Goal: Task Accomplishment & Management: Use online tool/utility

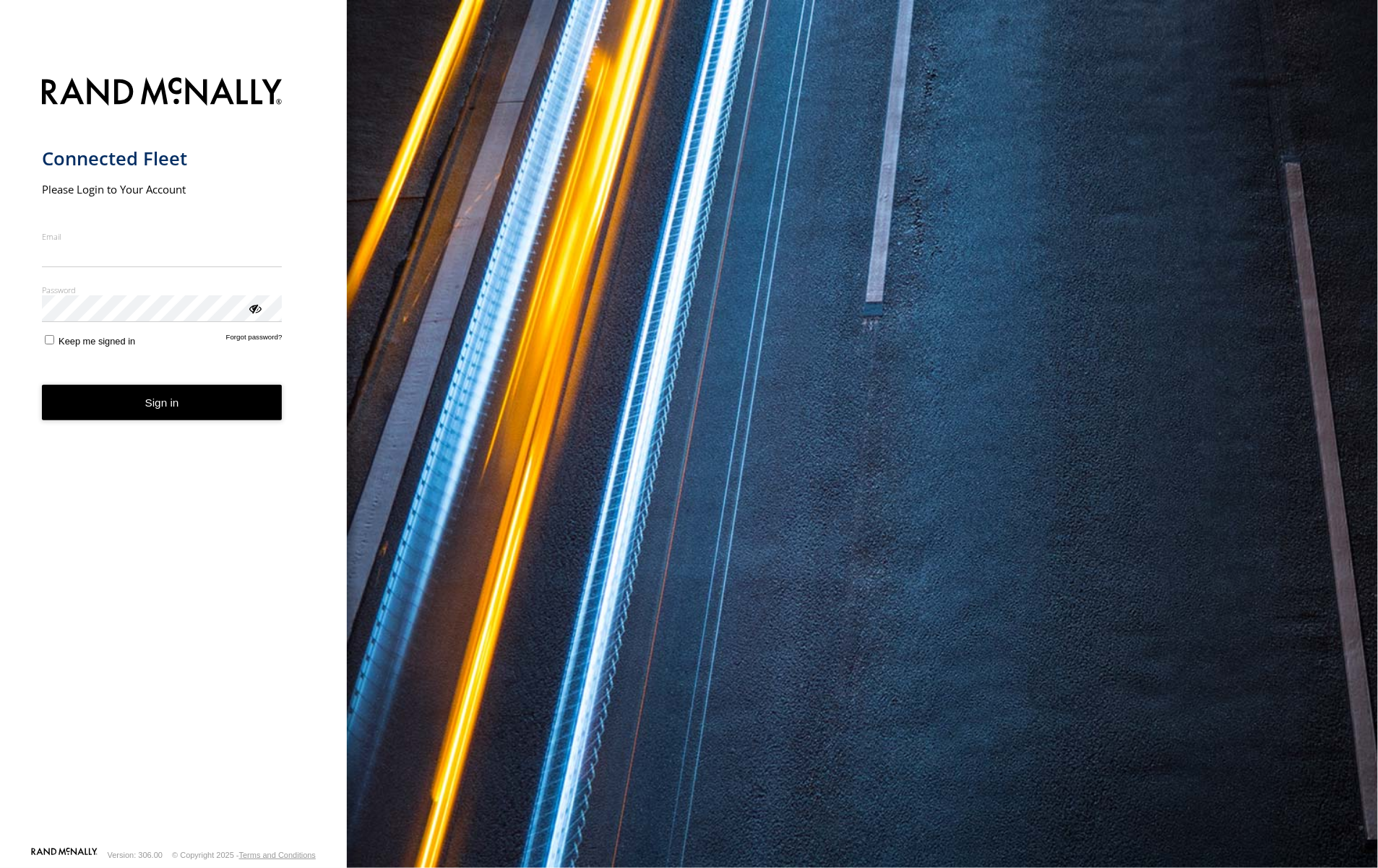
type input "**********"
click at [210, 424] on form "**********" at bounding box center [174, 457] width 263 height 778
click at [211, 400] on button "Sign in" at bounding box center [162, 403] width 241 height 35
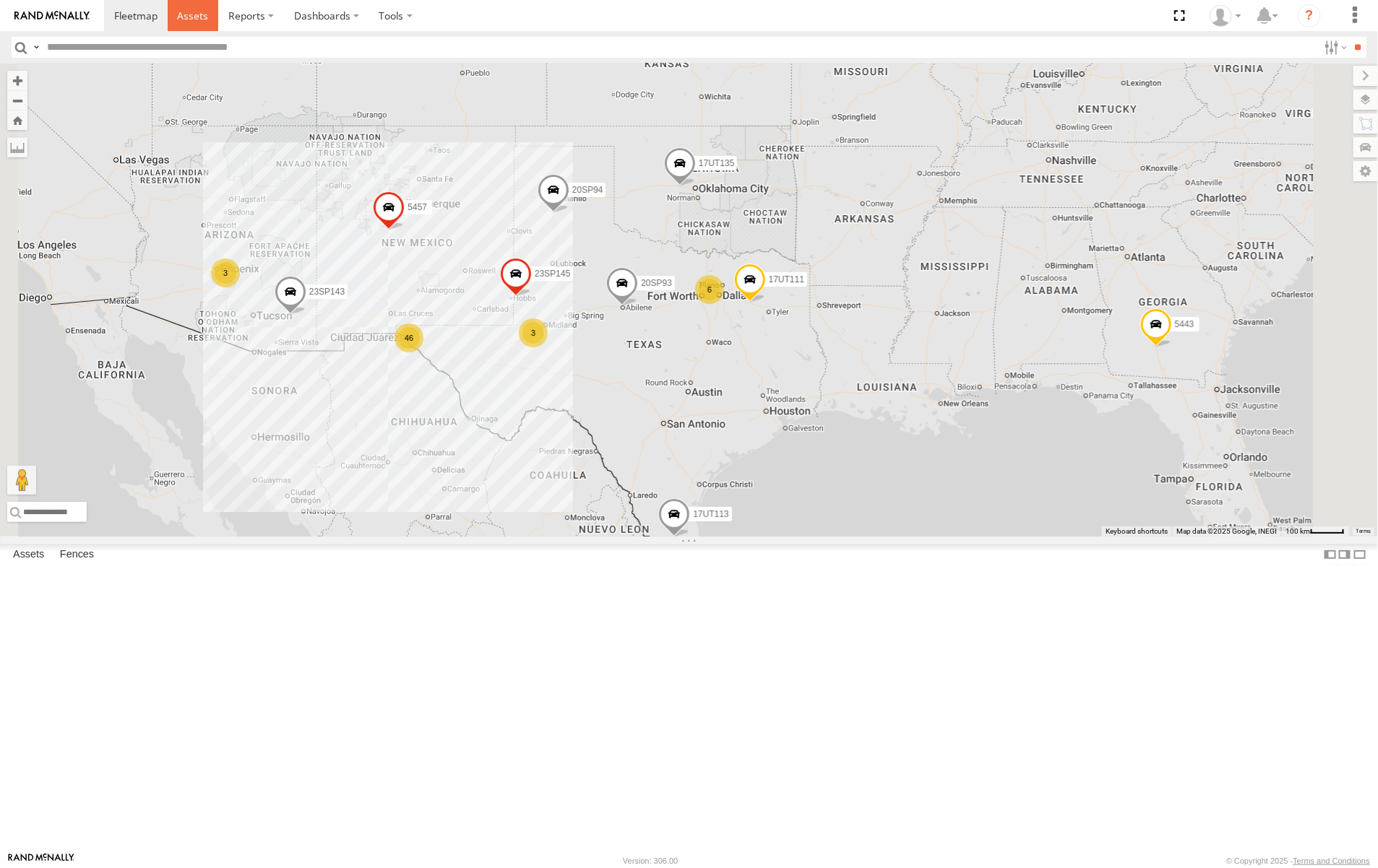
click at [199, 12] on span at bounding box center [193, 16] width 31 height 14
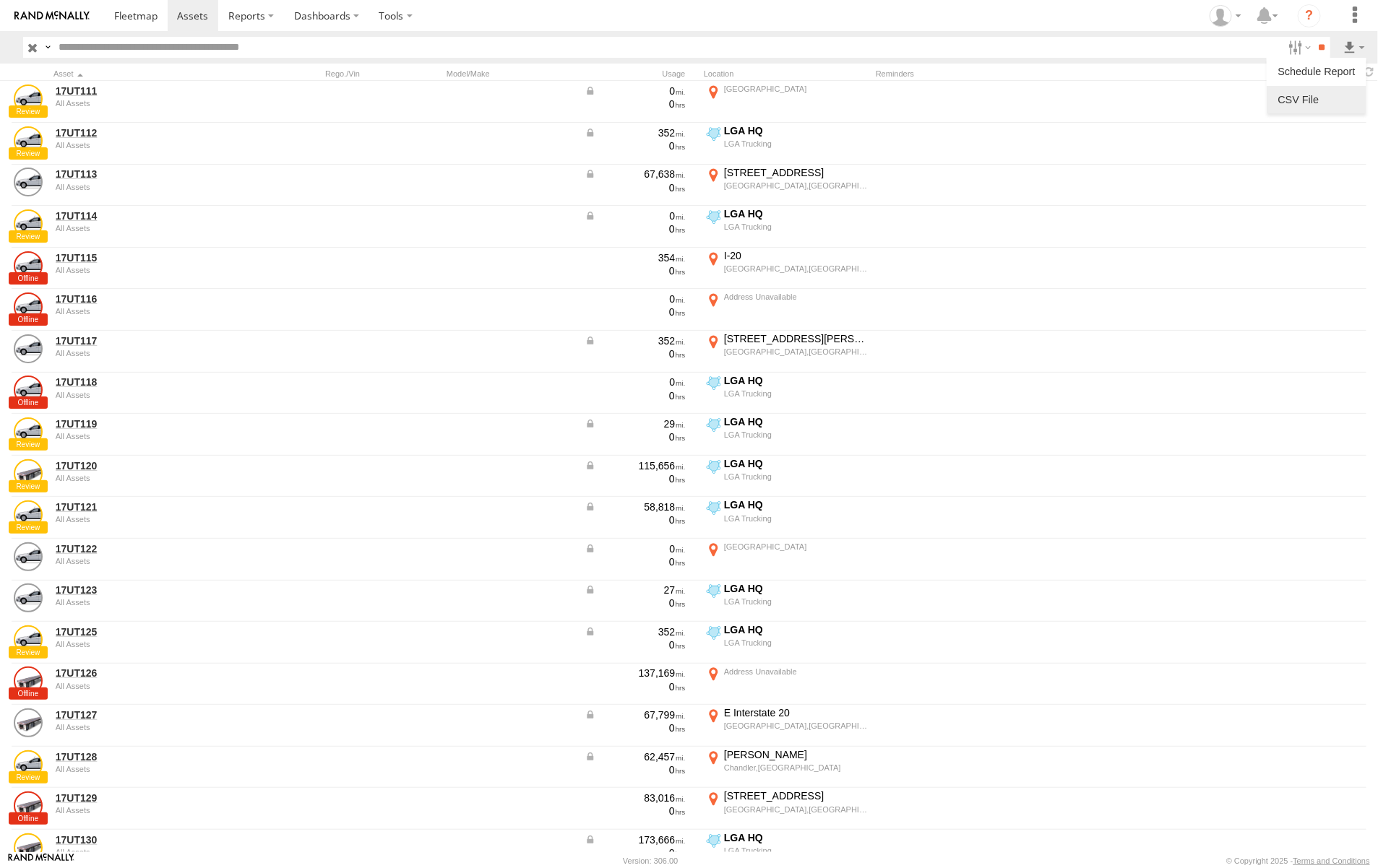
click at [1318, 99] on label at bounding box center [1317, 99] width 88 height 21
click at [0, 0] on button "Export" at bounding box center [0, 0] width 0 height 0
click at [0, 0] on div "CSV Export" at bounding box center [0, 0] width 0 height 0
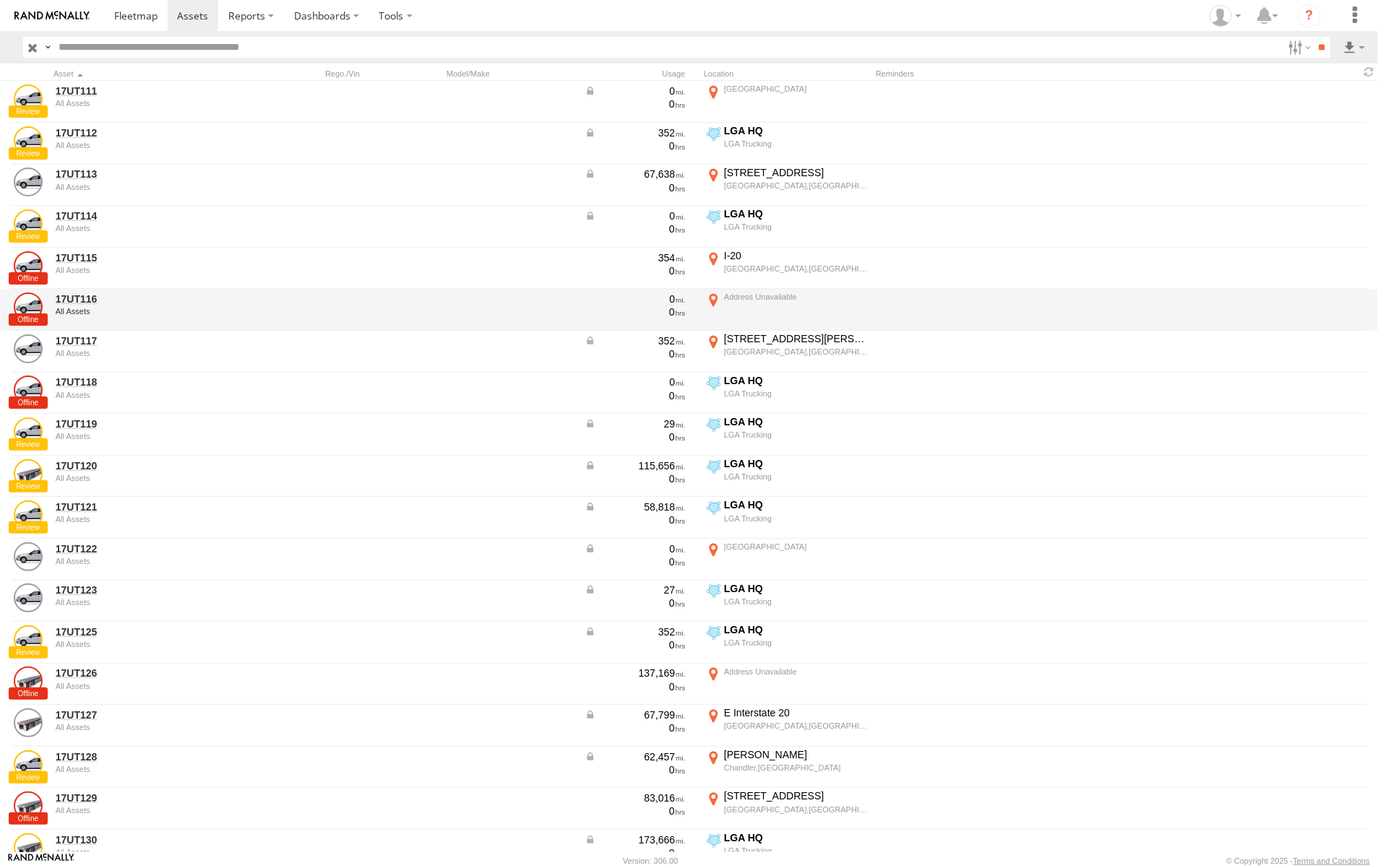
click at [0, 0] on label "×" at bounding box center [0, 0] width 0 height 0
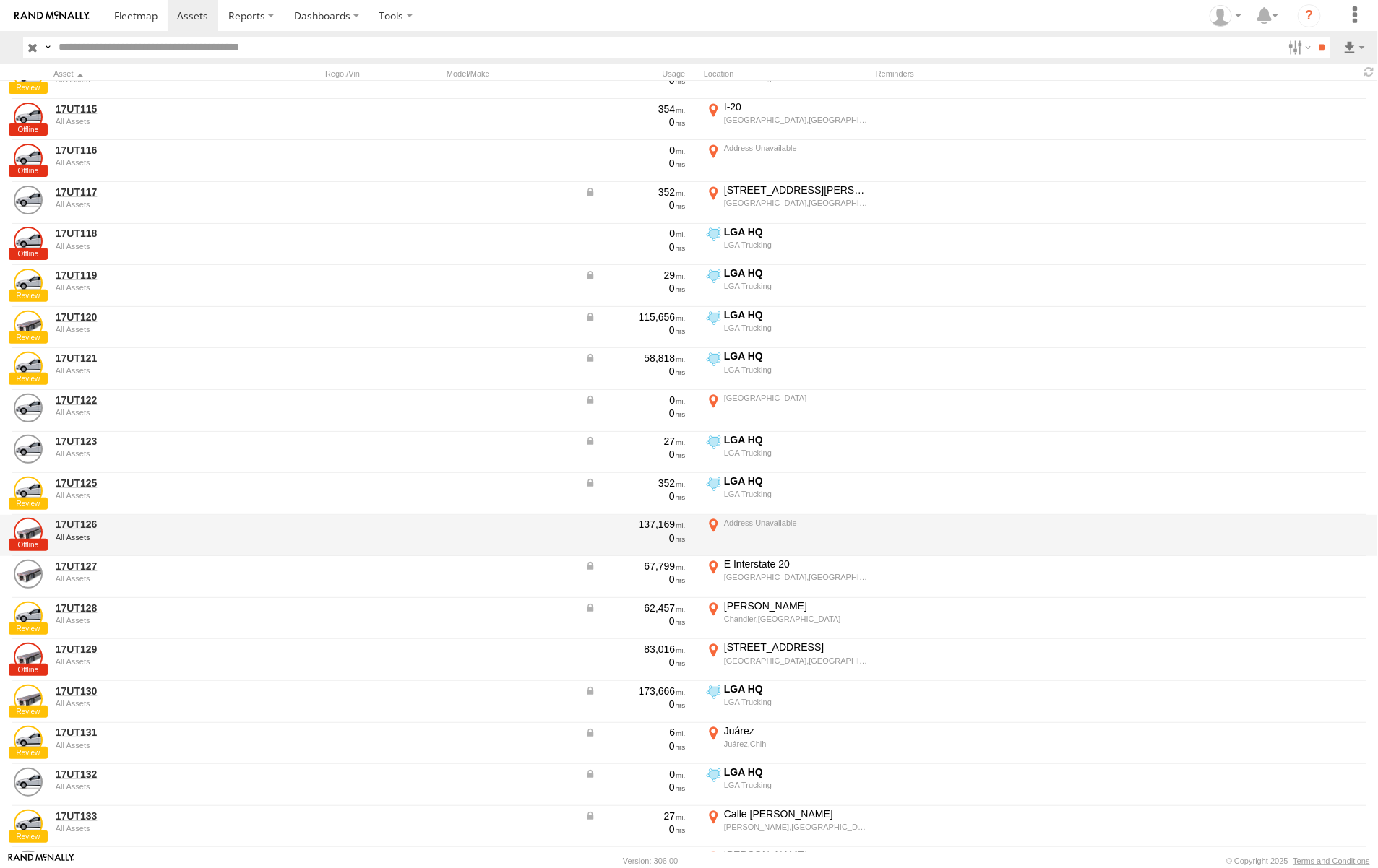
scroll to position [271, 0]
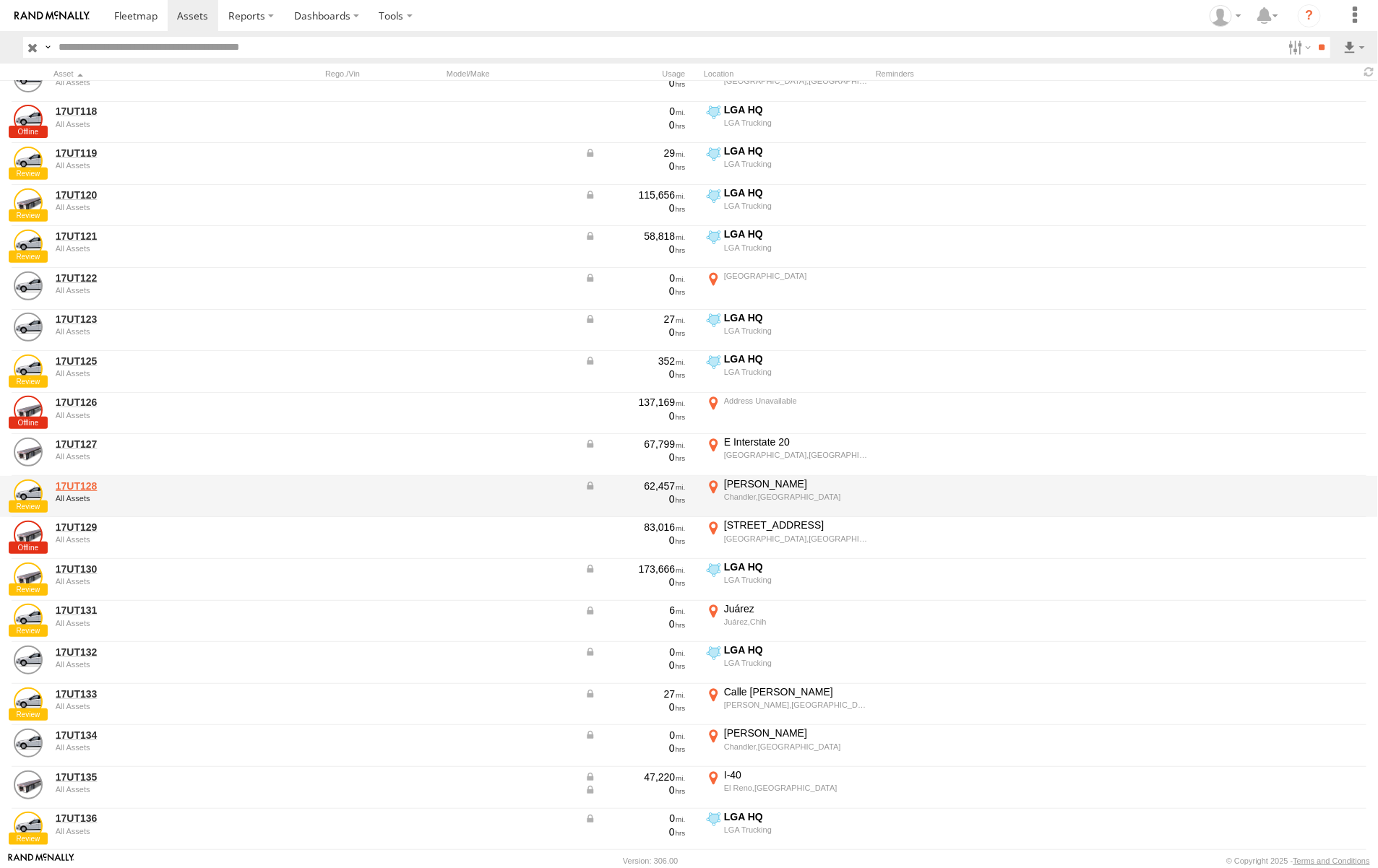
click at [106, 483] on link "17UT128" at bounding box center [154, 486] width 198 height 13
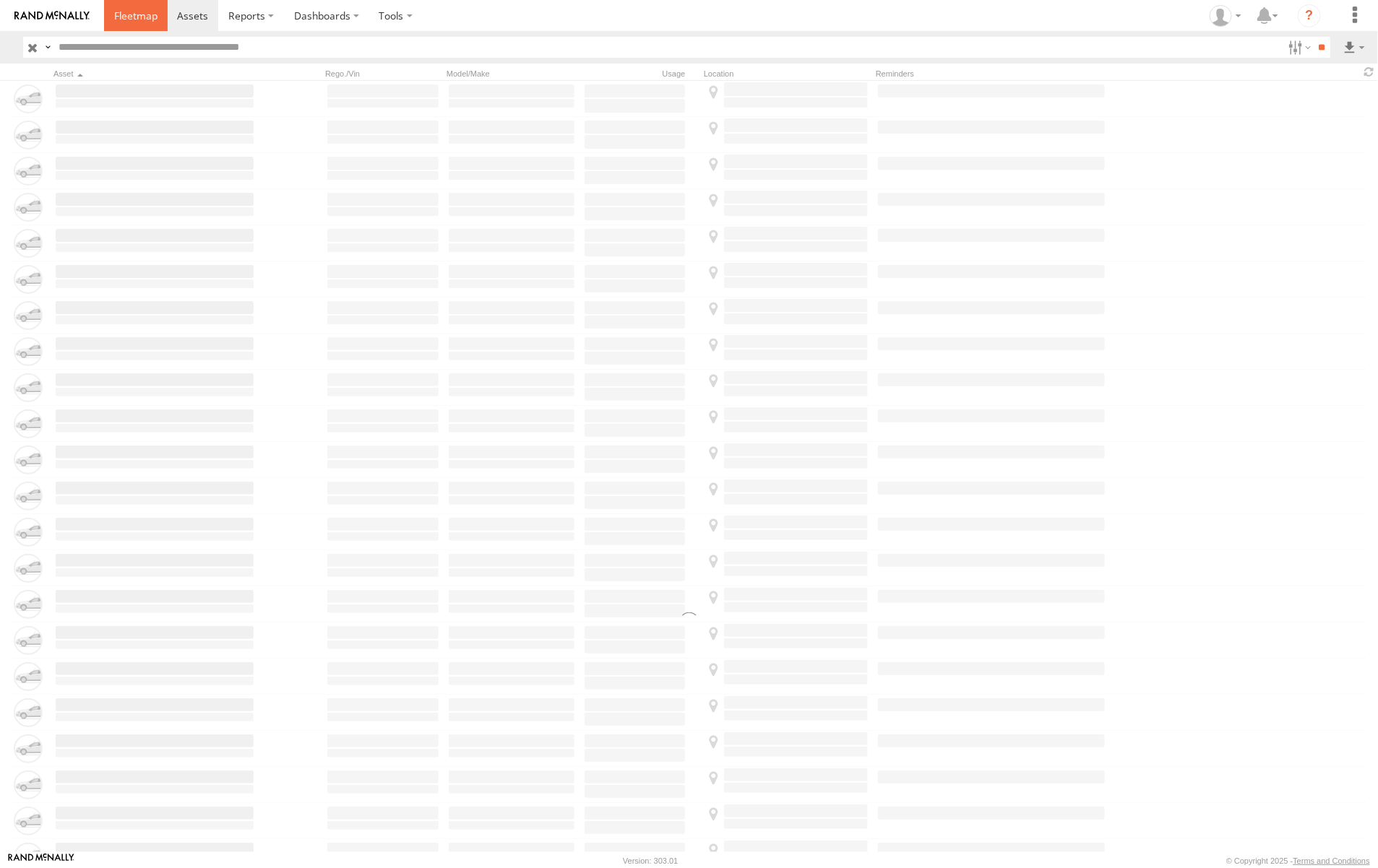
click at [132, 12] on span at bounding box center [136, 16] width 43 height 14
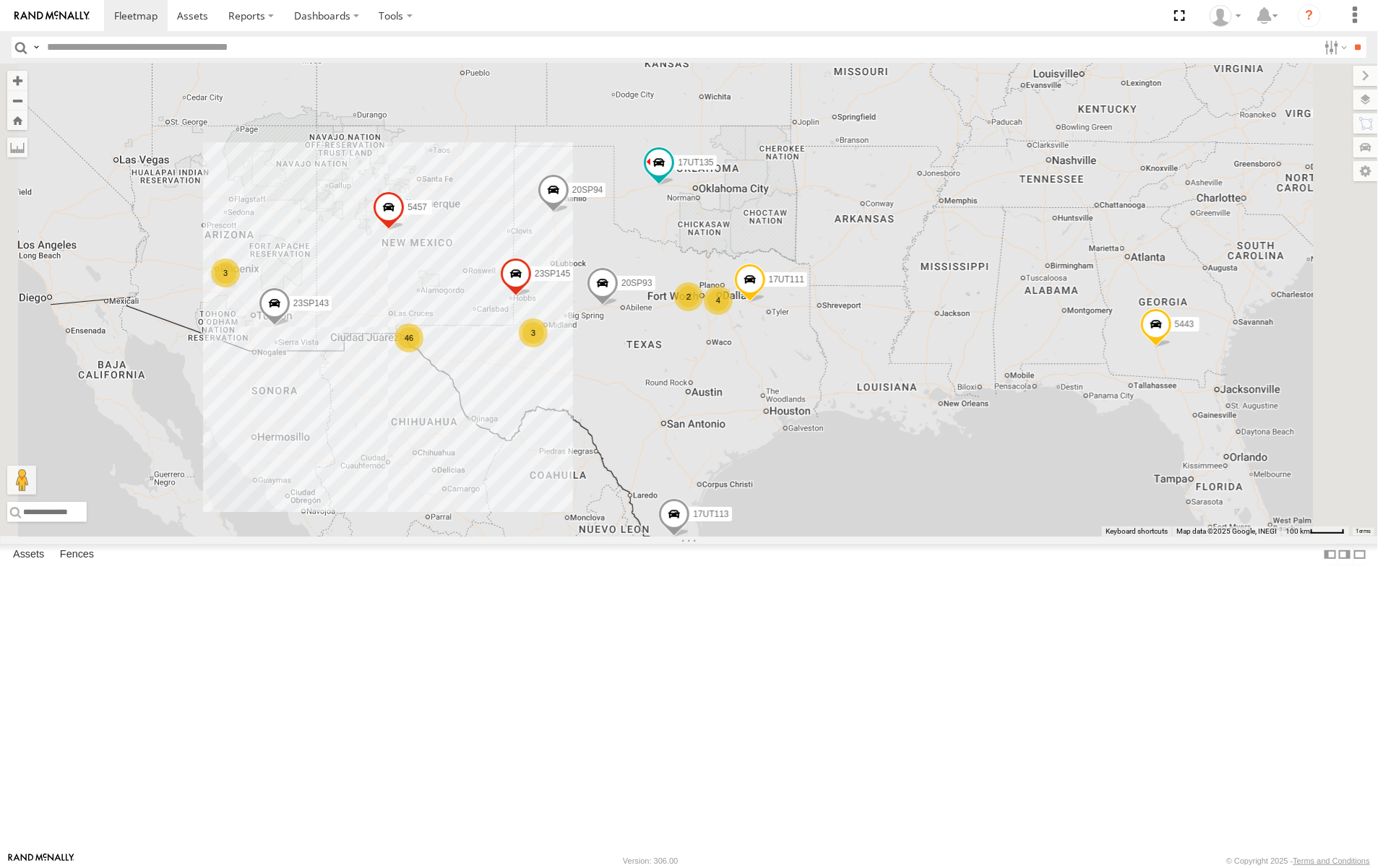
scroll to position [1084, 0]
click at [0, 0] on div "17UT128" at bounding box center [0, 0] width 0 height 0
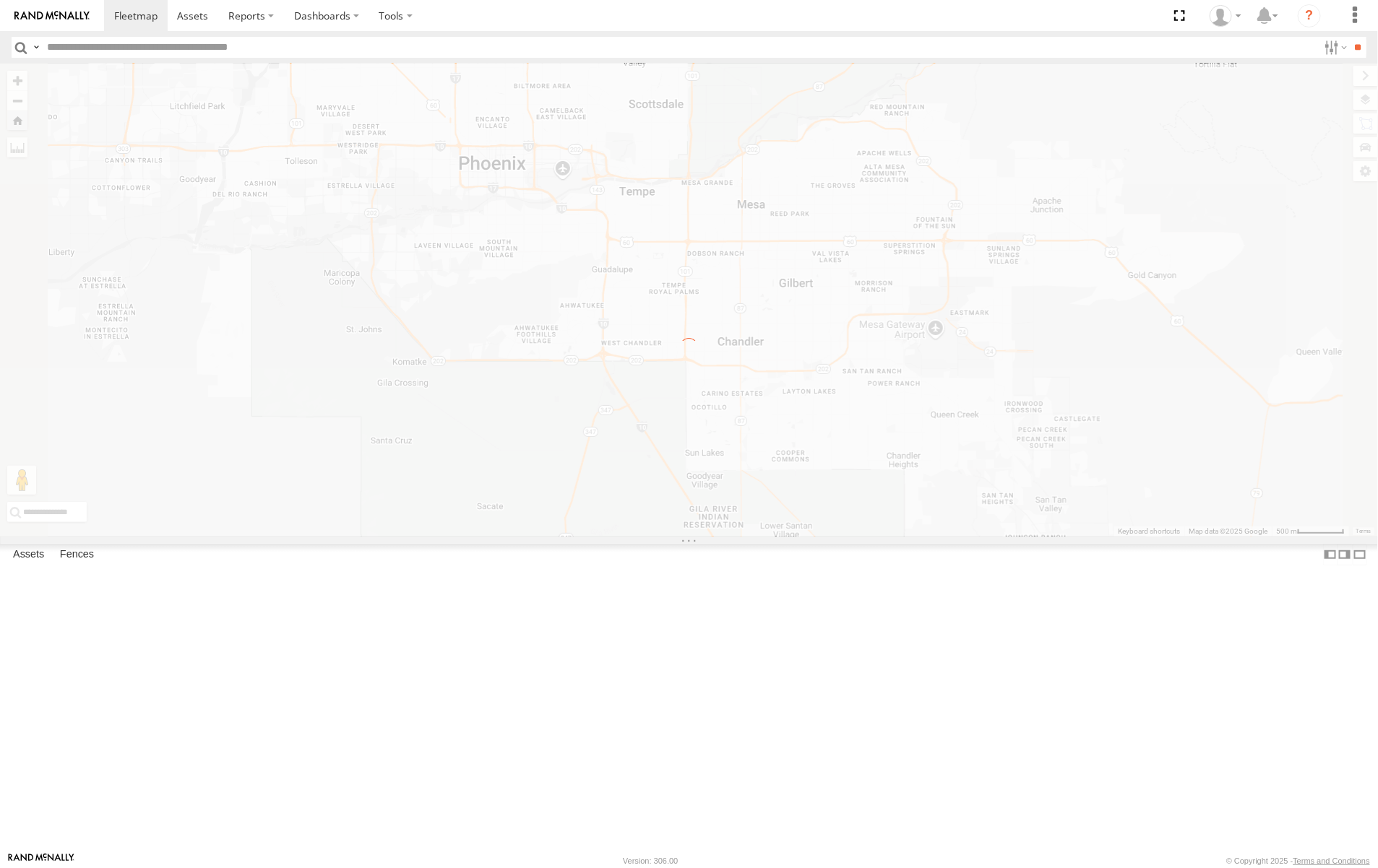
scroll to position [0, 0]
